Goal: Transaction & Acquisition: Purchase product/service

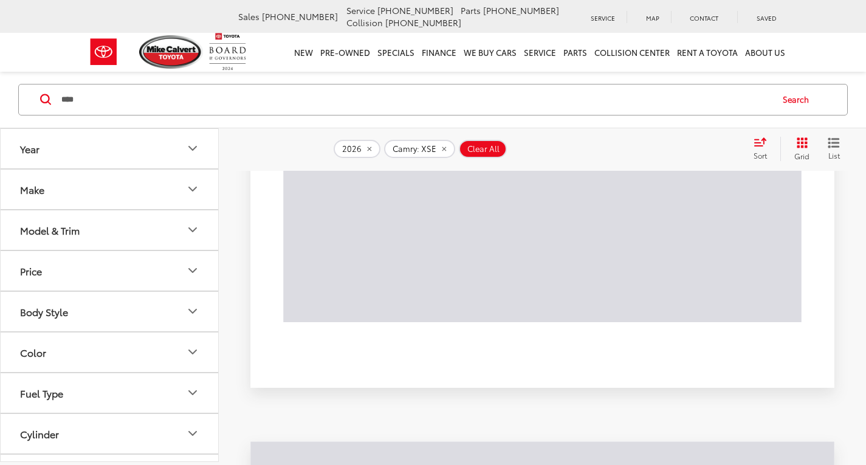
scroll to position [6868, 0]
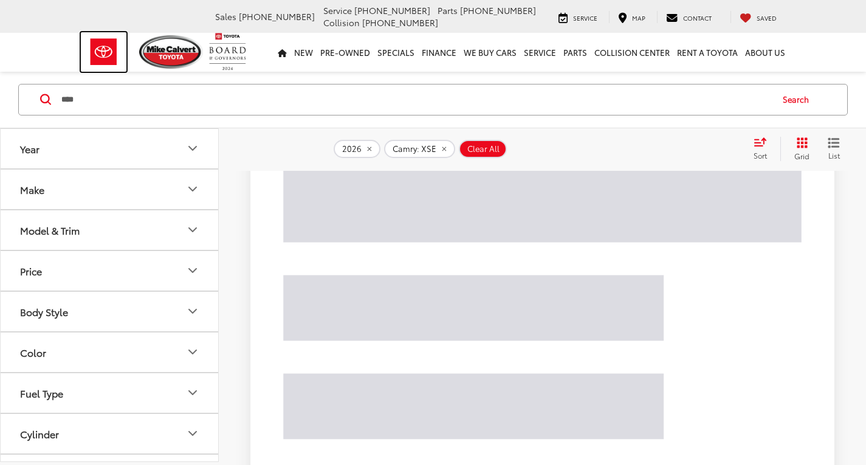
click at [99, 50] on img at bounding box center [104, 52] width 46 height 40
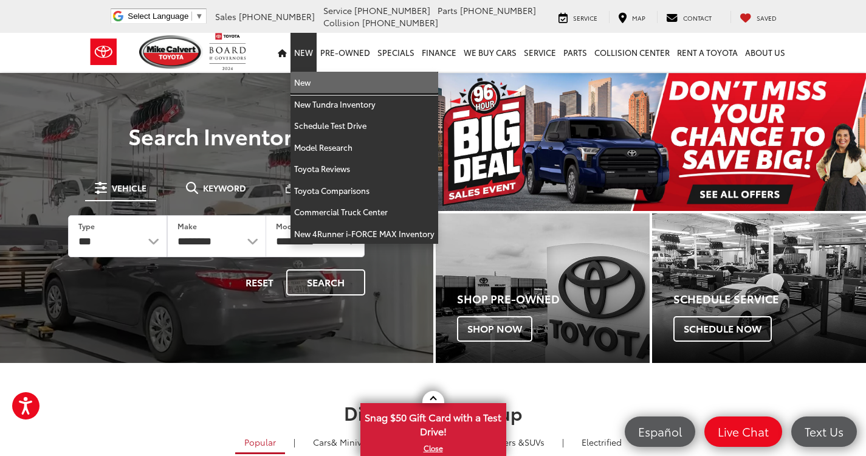
click at [310, 80] on link "New" at bounding box center [365, 83] width 148 height 22
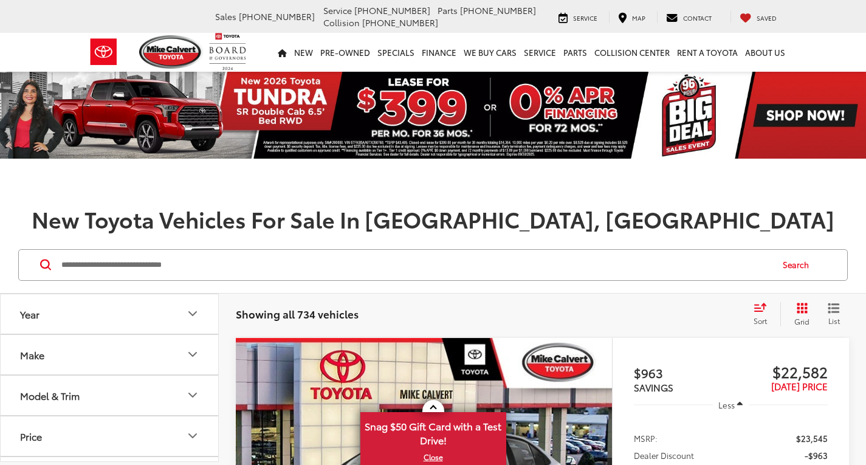
click at [193, 258] on input "Search by Make, Model, or Keyword" at bounding box center [415, 264] width 711 height 29
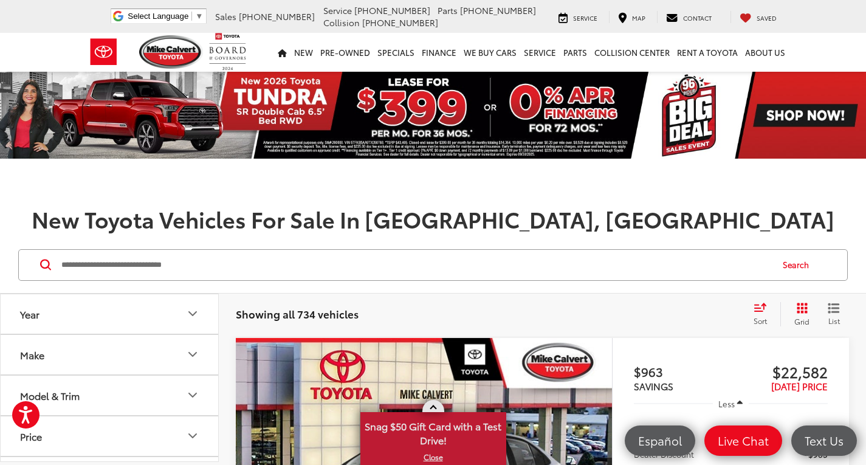
click at [441, 404] on link at bounding box center [434, 406] width 22 height 12
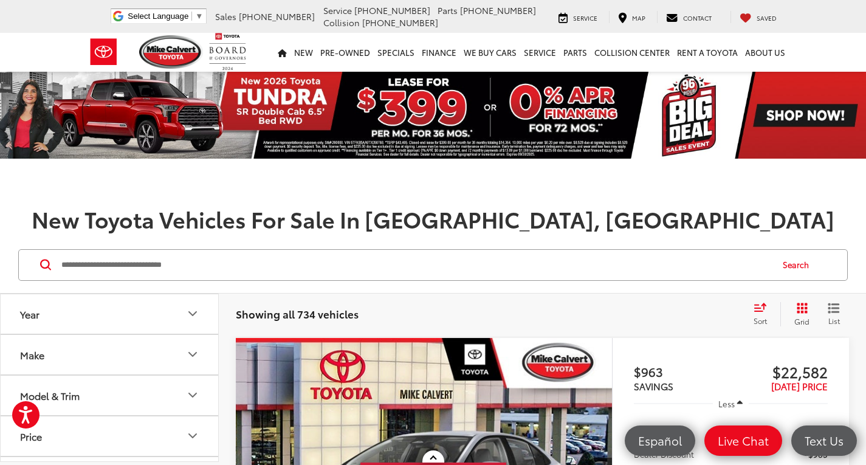
click at [94, 353] on button "Make" at bounding box center [110, 355] width 219 height 40
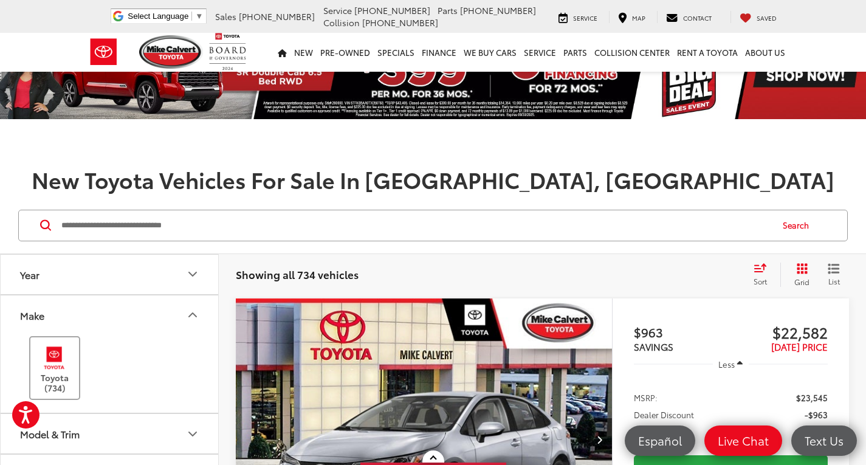
scroll to position [122, 0]
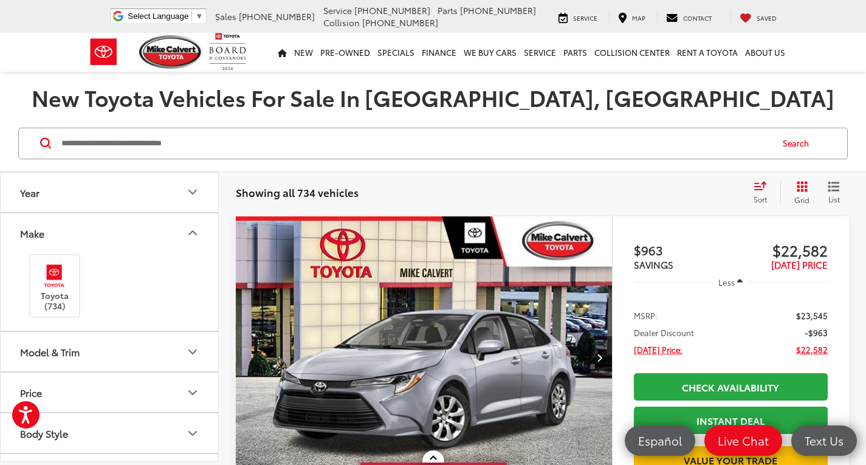
click at [91, 230] on button "Make" at bounding box center [110, 233] width 219 height 40
click at [136, 261] on button "Model & Trim" at bounding box center [110, 274] width 219 height 40
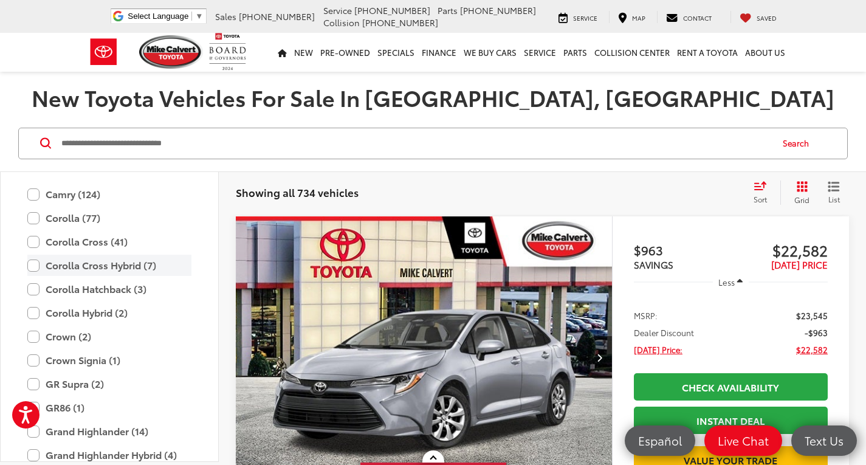
scroll to position [229, 0]
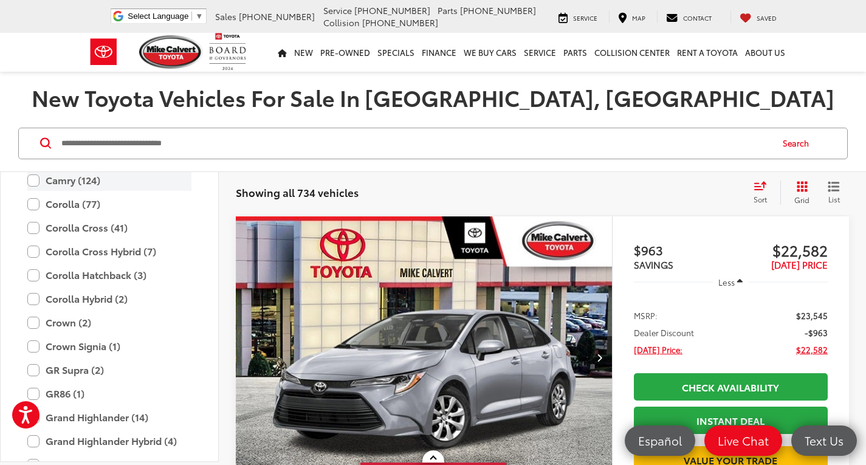
click at [32, 181] on label "Camry (124)" at bounding box center [109, 180] width 164 height 21
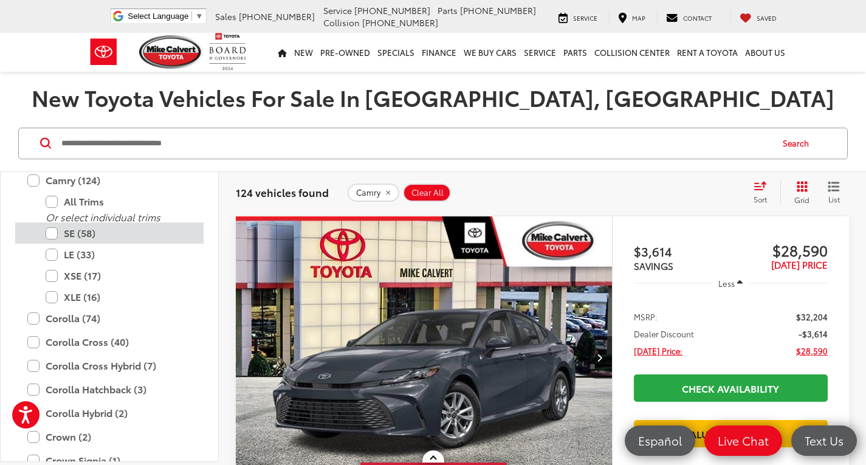
click at [44, 233] on div "SE (58)" at bounding box center [109, 233] width 188 height 21
click at [52, 234] on label "SE (58)" at bounding box center [119, 233] width 146 height 21
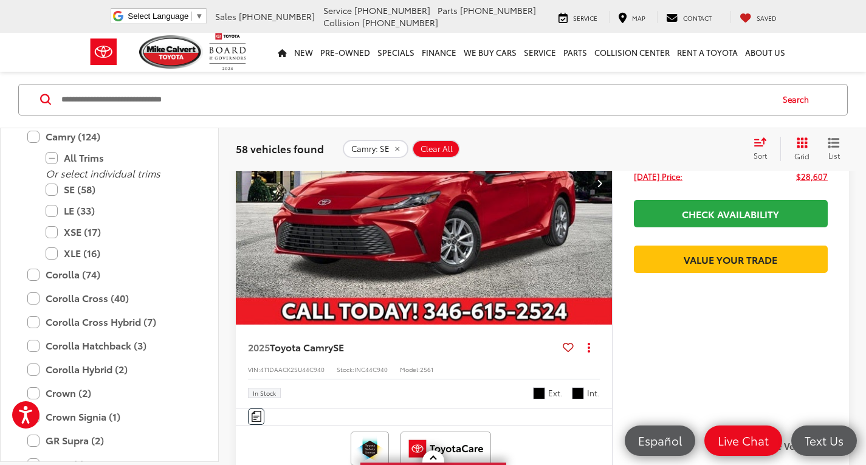
scroll to position [365, 0]
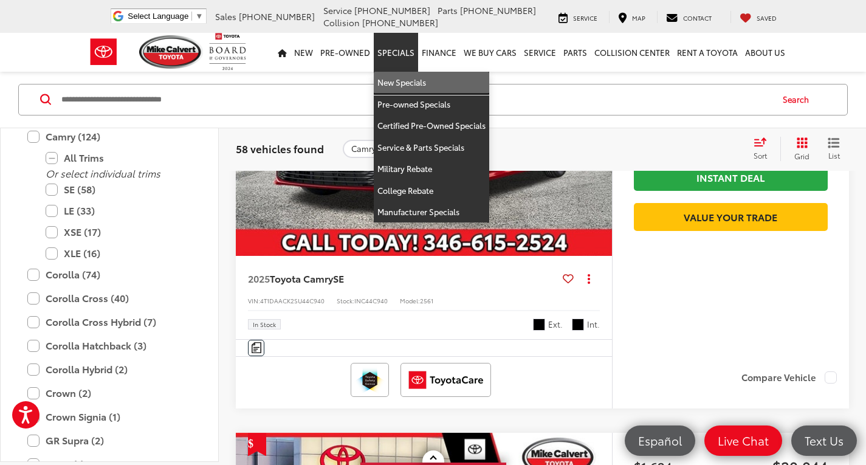
click at [404, 80] on link "New Specials" at bounding box center [432, 83] width 116 height 22
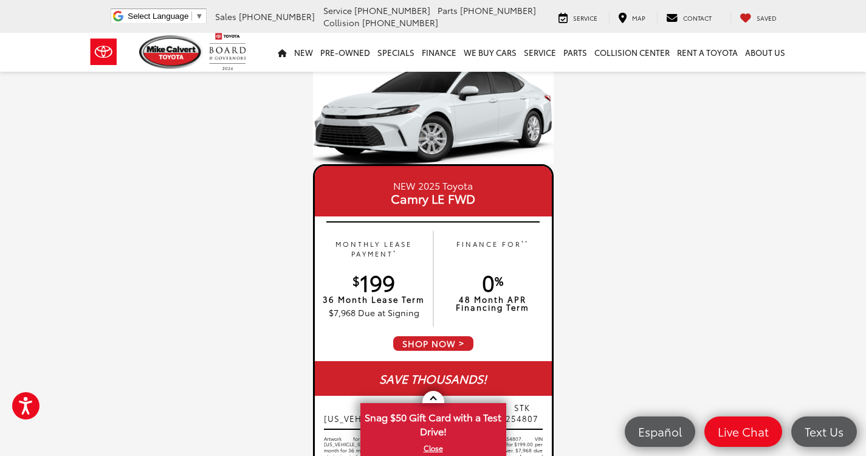
scroll to position [1155, 0]
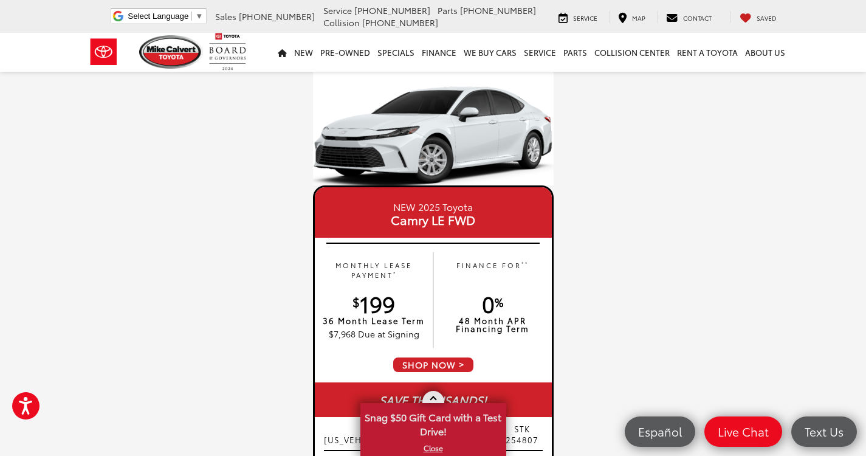
click at [433, 398] on span at bounding box center [433, 399] width 7 height 7
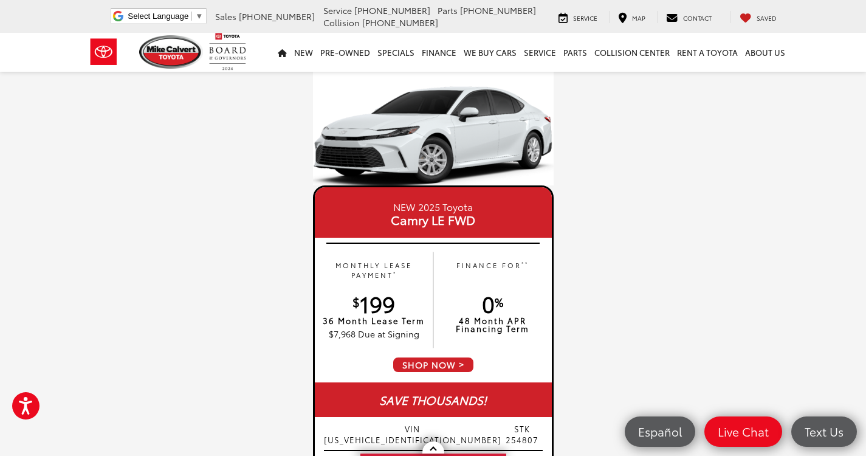
drag, startPoint x: 98, startPoint y: 55, endPoint x: 88, endPoint y: 64, distance: 13.8
click at [98, 55] on img at bounding box center [104, 52] width 46 height 40
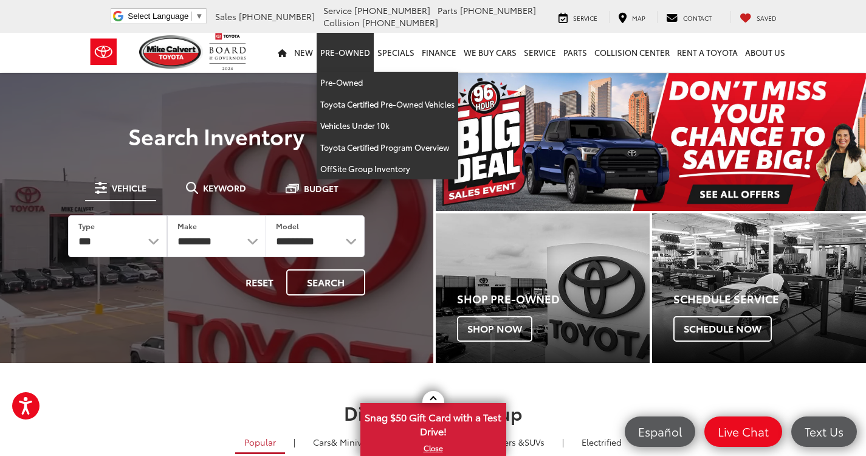
click at [337, 56] on link "Pre-Owned" at bounding box center [345, 52] width 57 height 39
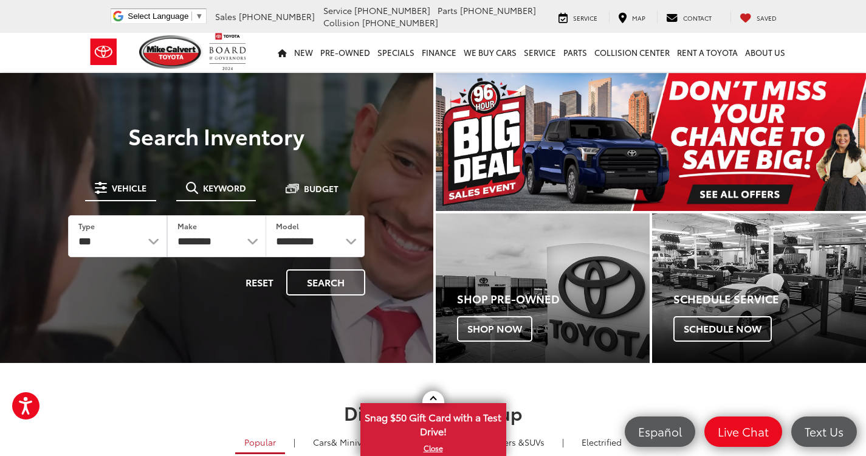
click at [222, 192] on span "Keyword" at bounding box center [224, 188] width 43 height 9
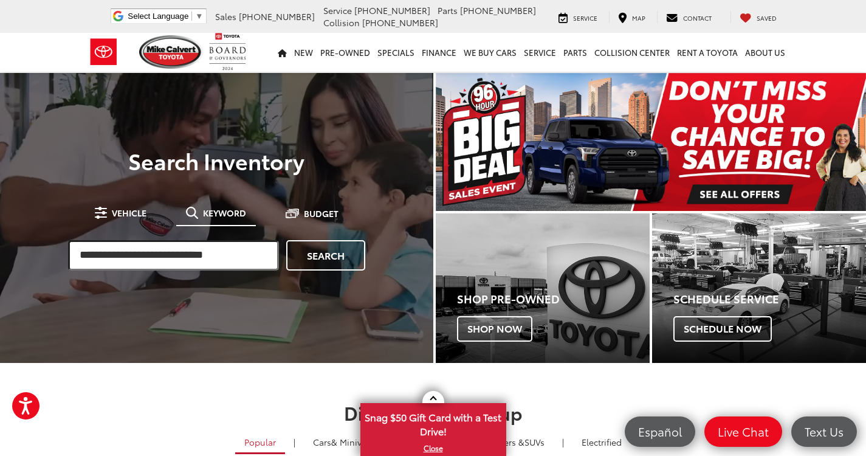
click at [196, 261] on input "search" at bounding box center [173, 255] width 211 height 30
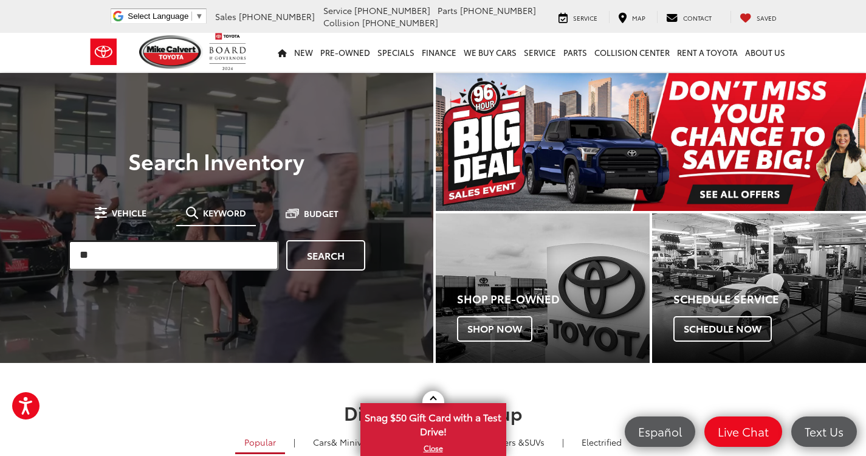
type input "**"
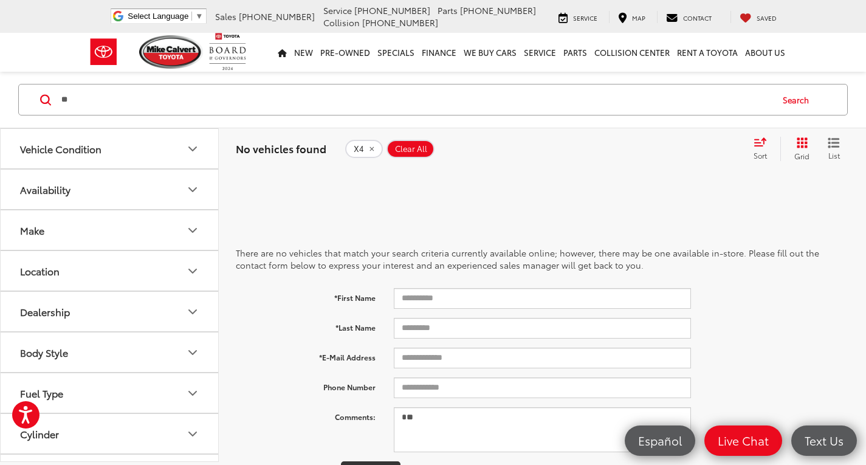
click at [370, 148] on icon "remove X4" at bounding box center [372, 149] width 4 height 4
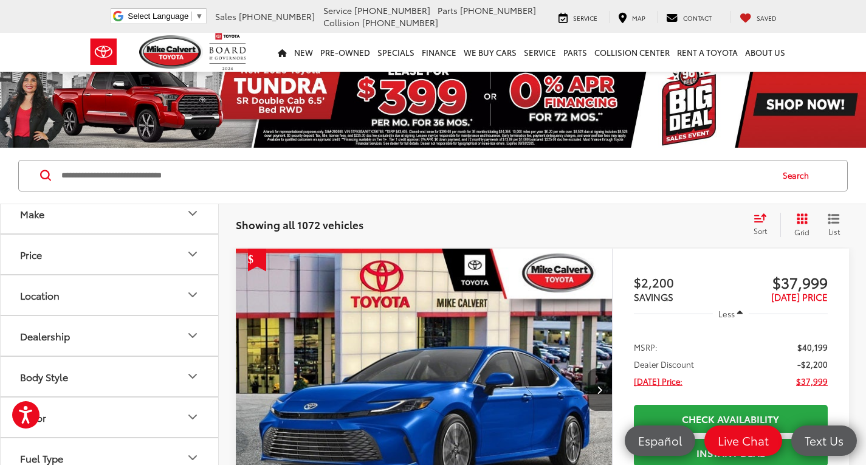
scroll to position [61, 0]
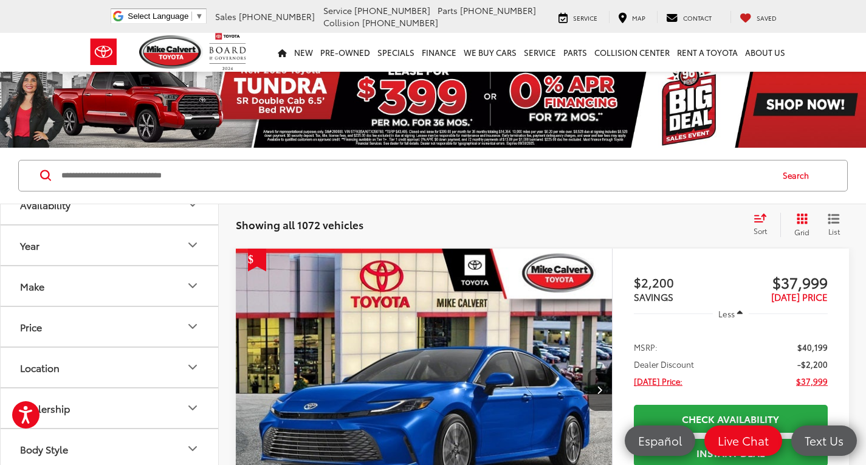
click at [131, 286] on button "Make" at bounding box center [110, 286] width 219 height 40
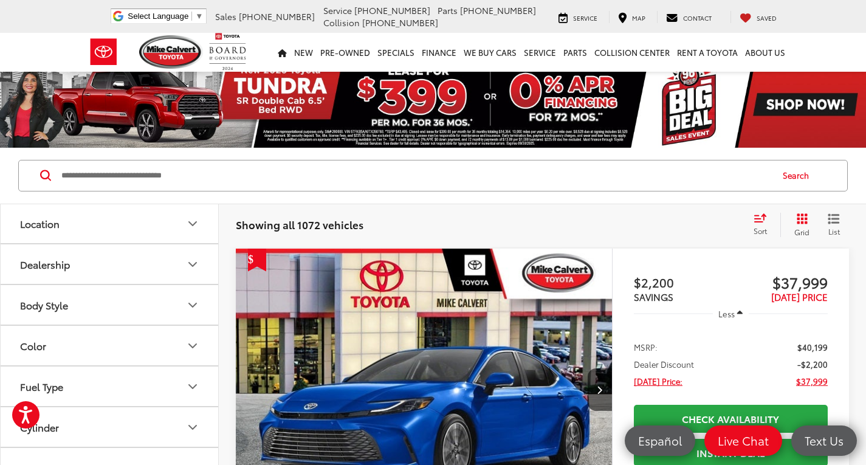
scroll to position [547, 0]
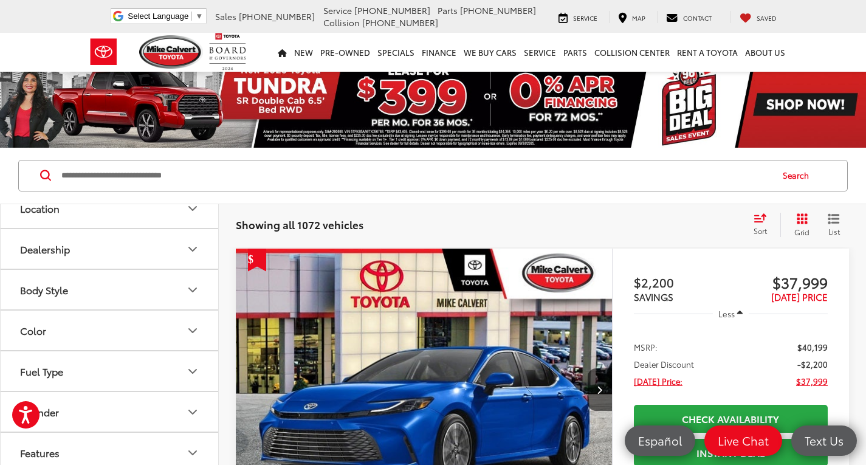
click at [109, 106] on img at bounding box center [109, 106] width 0 height 0
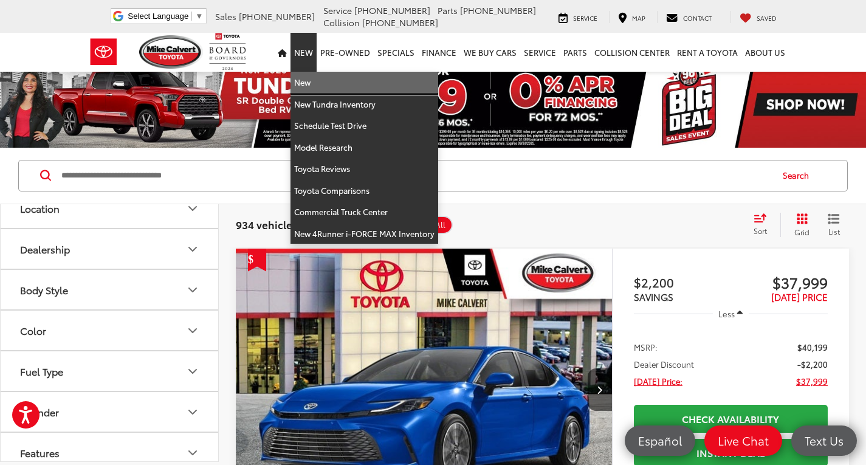
drag, startPoint x: 310, startPoint y: 87, endPoint x: 316, endPoint y: 106, distance: 20.2
click at [311, 86] on link "New" at bounding box center [365, 83] width 148 height 22
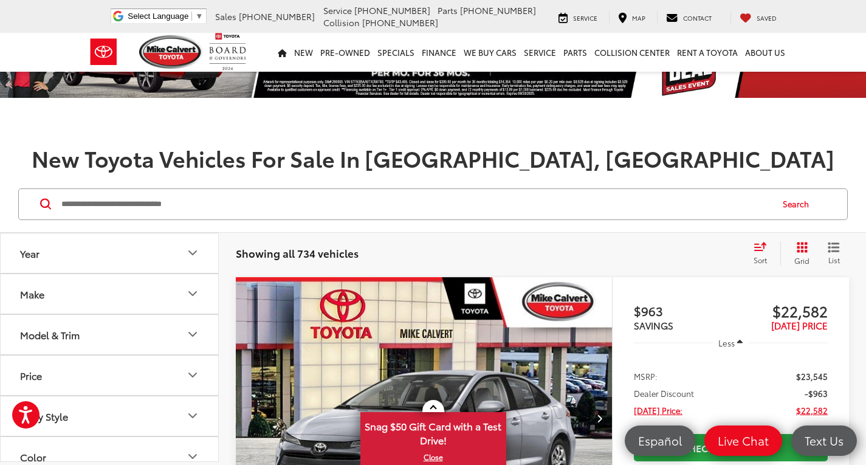
click at [103, 331] on button "Model & Trim" at bounding box center [110, 335] width 219 height 40
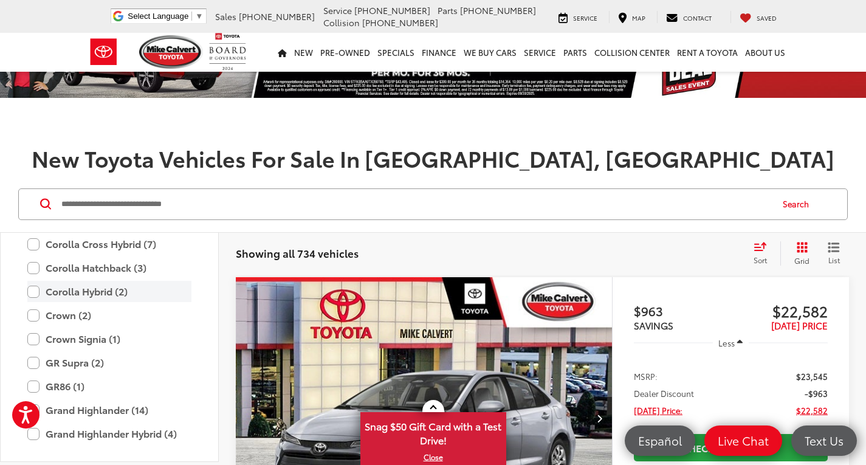
scroll to position [236, 0]
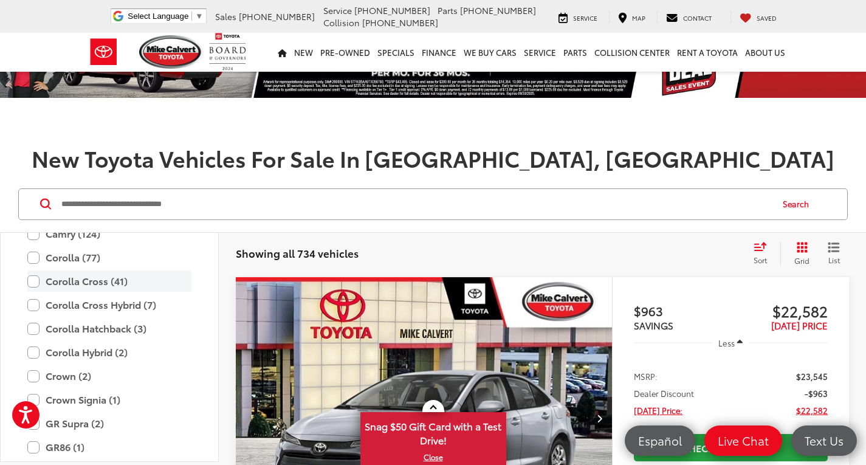
click at [95, 281] on label "Corolla Cross (41)" at bounding box center [109, 281] width 164 height 21
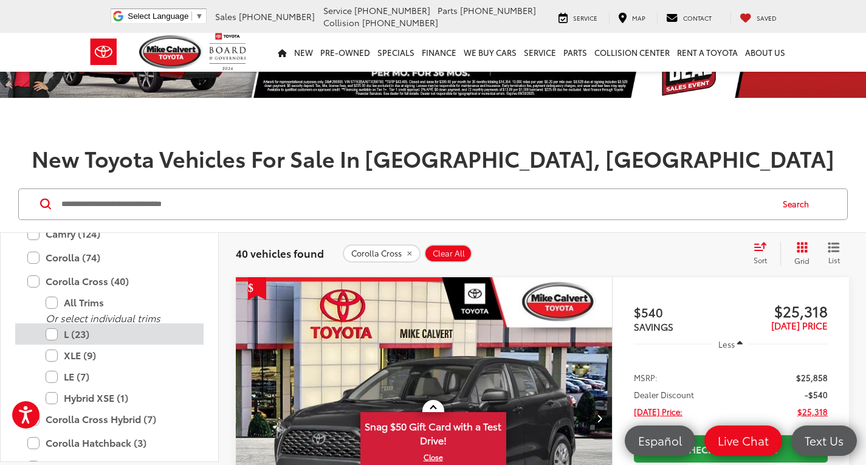
click at [69, 336] on label "L (23)" at bounding box center [119, 333] width 146 height 21
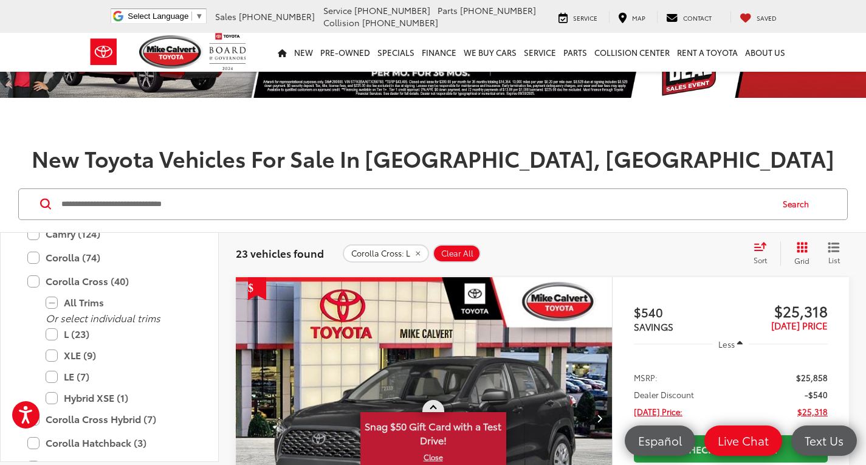
click at [436, 409] on link at bounding box center [434, 406] width 22 height 12
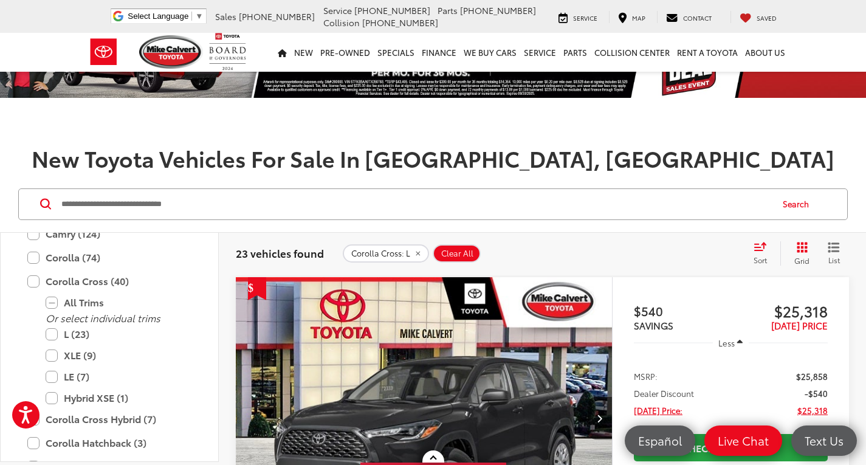
click at [765, 247] on icon "Select sort value" at bounding box center [760, 246] width 13 height 9
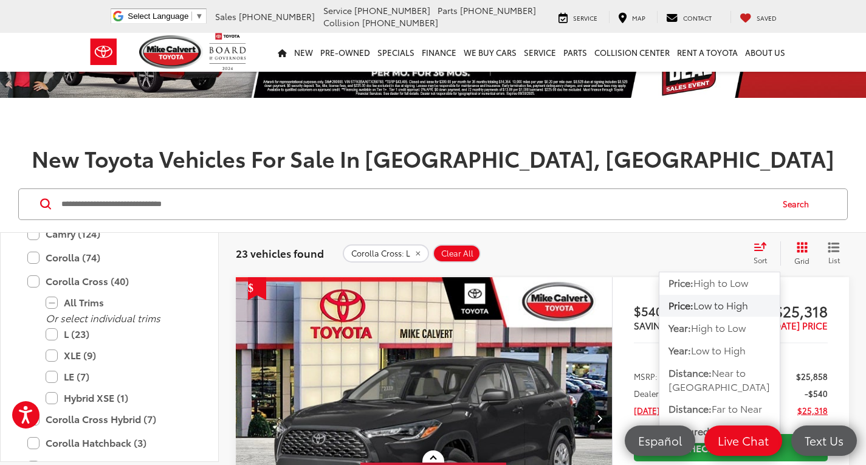
click at [735, 313] on button "Price: Low to High" at bounding box center [720, 306] width 120 height 22
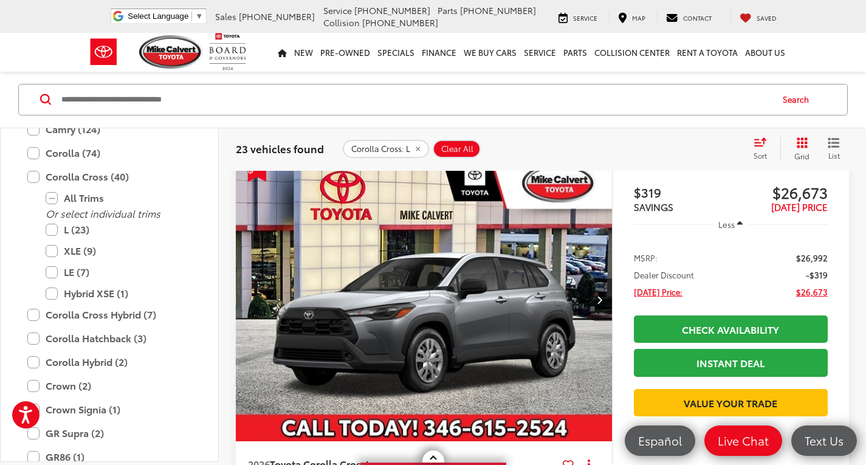
scroll to position [2918, 0]
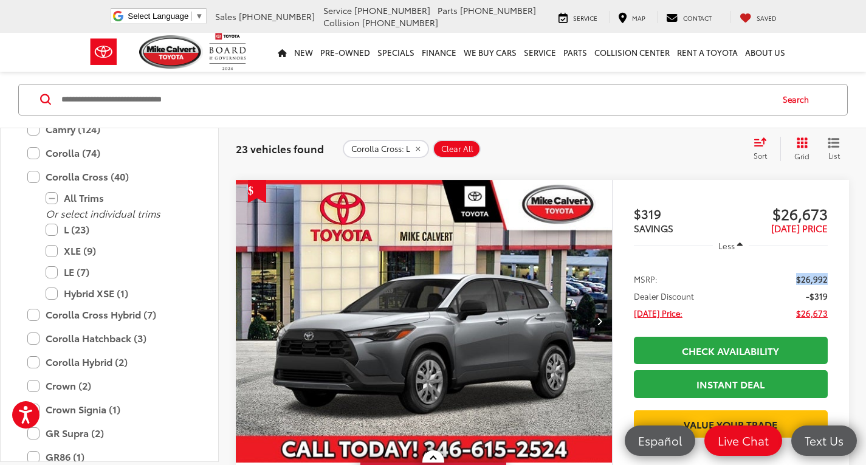
drag, startPoint x: 830, startPoint y: 280, endPoint x: 796, endPoint y: 280, distance: 34.0
click at [796, 280] on ul "MSRP: $26,992 Dealer Discount -$319 [DATE] Price: $26,673" at bounding box center [731, 295] width 218 height 71
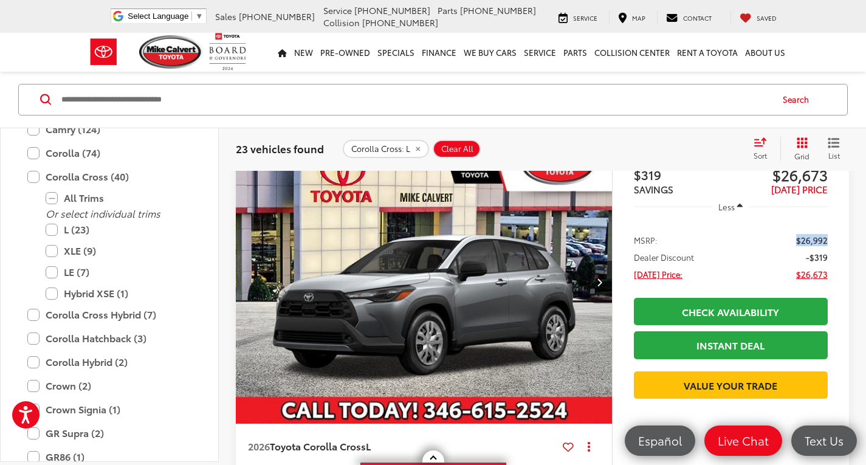
scroll to position [2979, 0]
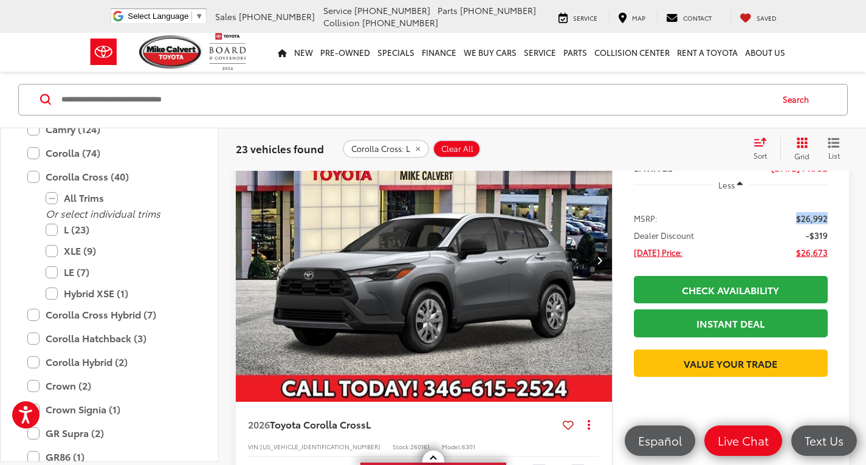
click at [810, 214] on span "$26,992" at bounding box center [812, 218] width 32 height 12
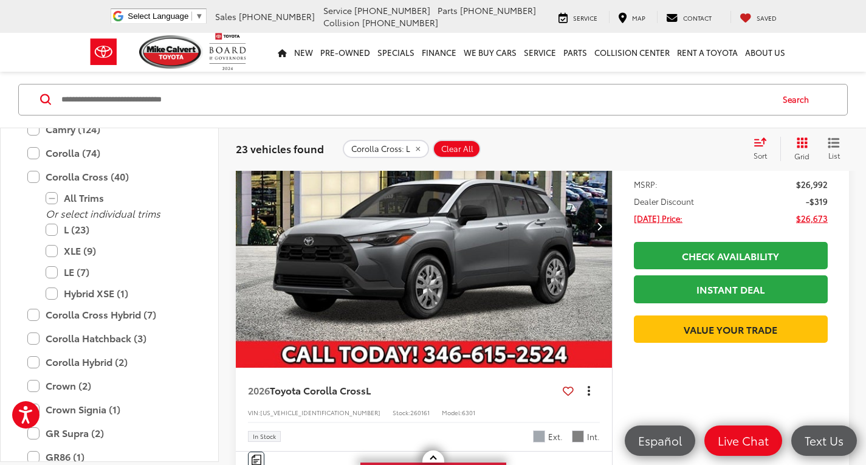
scroll to position [3040, 0]
